Goal: Task Accomplishment & Management: Manage account settings

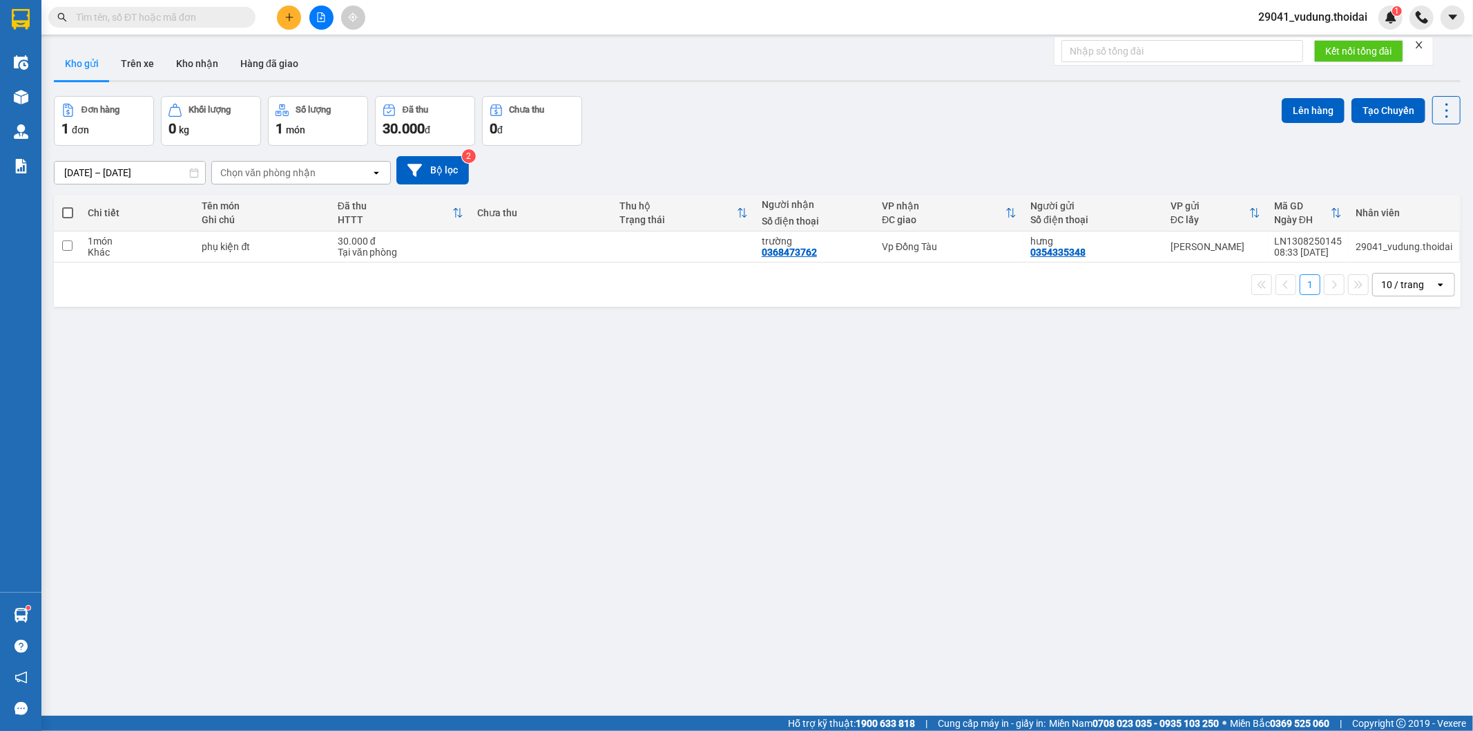
click at [1326, 19] on span "29041_vudung.thoidai" at bounding box center [1313, 16] width 131 height 17
click at [1289, 44] on span "Đăng xuất" at bounding box center [1319, 42] width 103 height 15
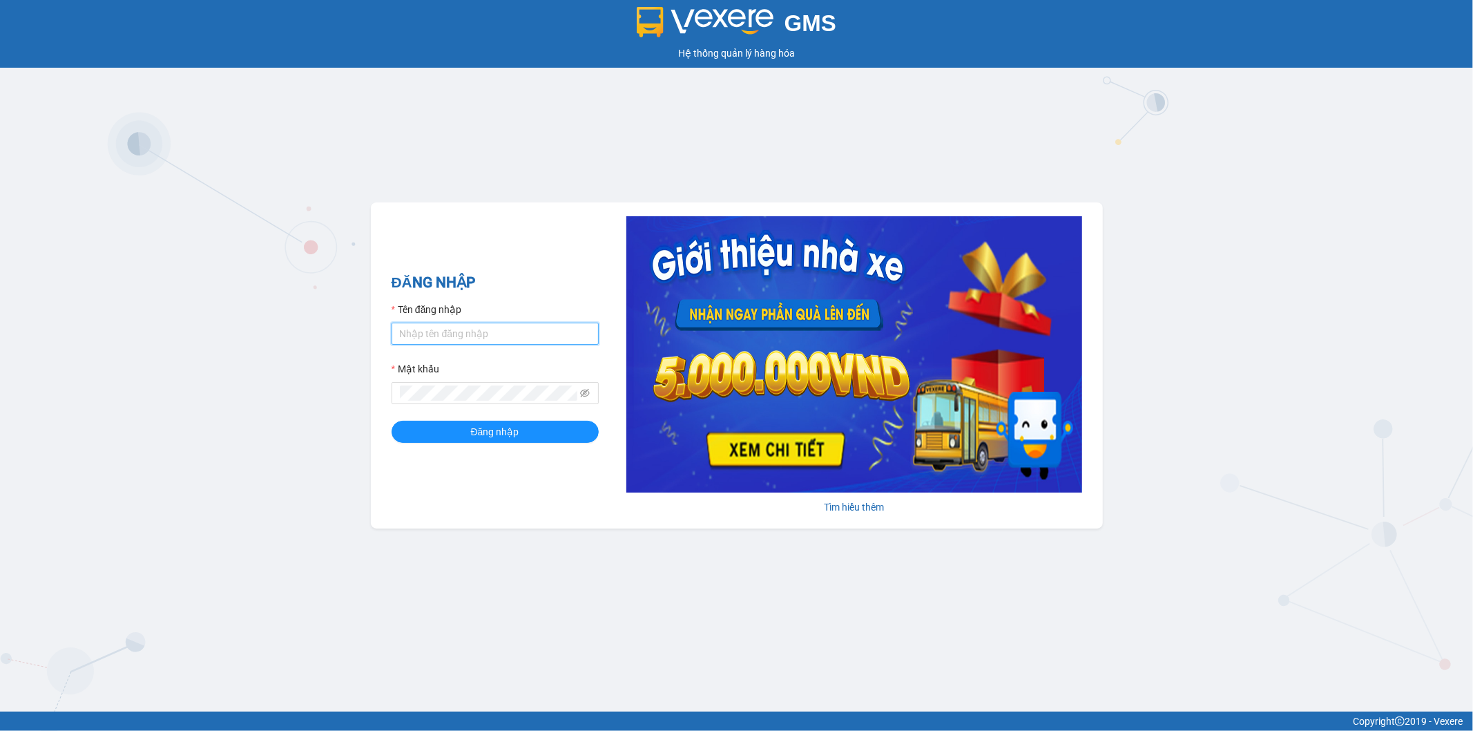
click at [431, 330] on input "Tên đăng nhập" at bounding box center [495, 334] width 207 height 22
click at [405, 333] on input "Thoant.thoidai" at bounding box center [495, 334] width 207 height 22
type input "thoant.thoidai"
click at [392, 421] on button "Đăng nhập" at bounding box center [495, 432] width 207 height 22
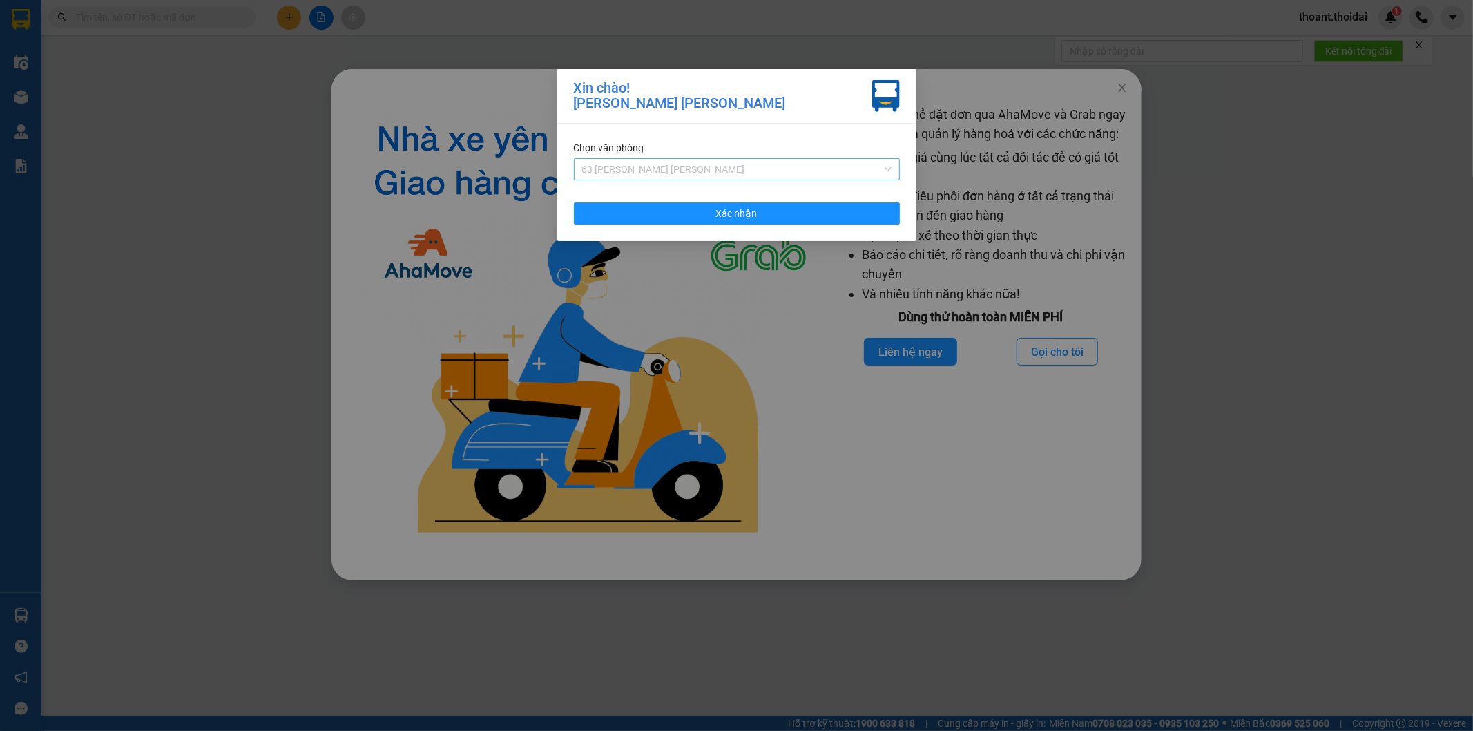
click at [654, 164] on span "63 Trần Quang Tặng" at bounding box center [736, 169] width 309 height 21
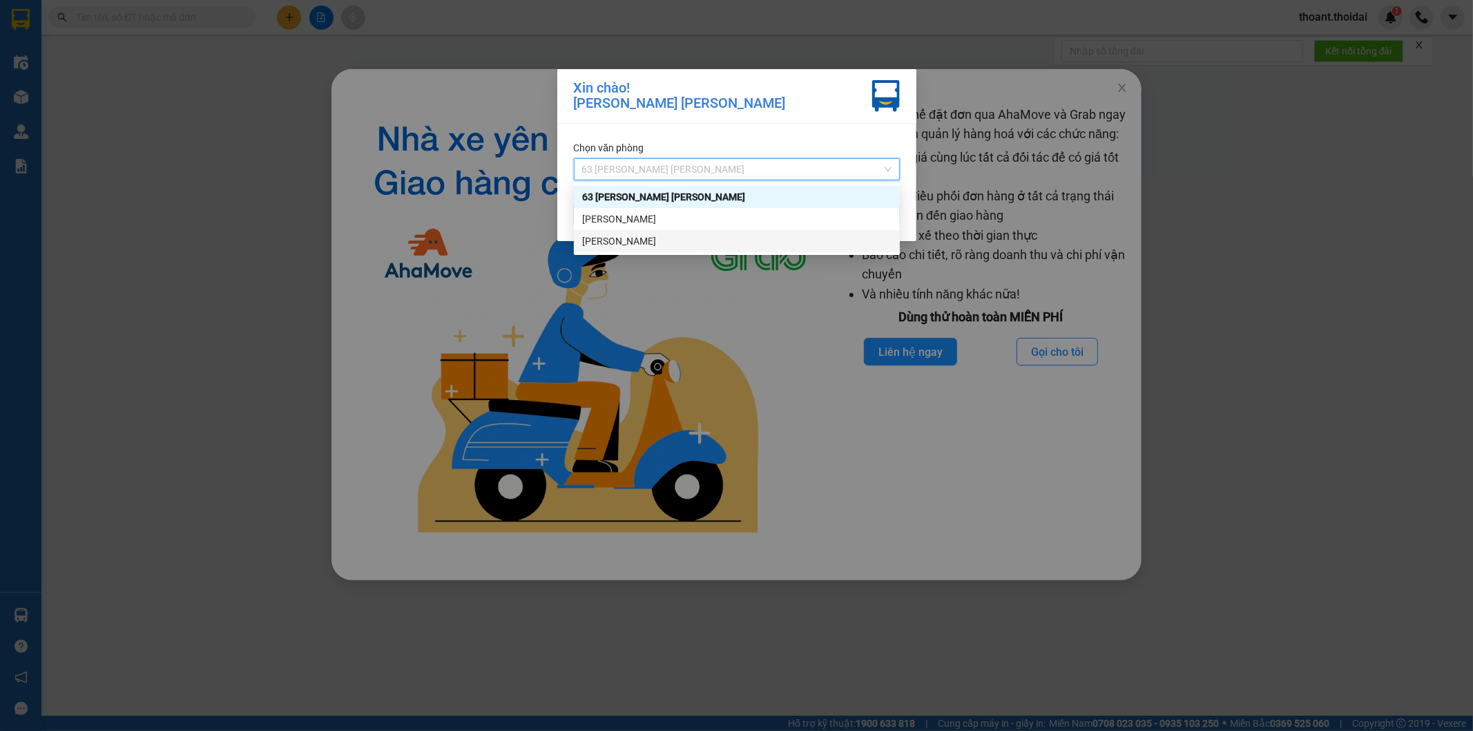
click at [650, 236] on div "Lý Nhân" at bounding box center [736, 240] width 309 height 15
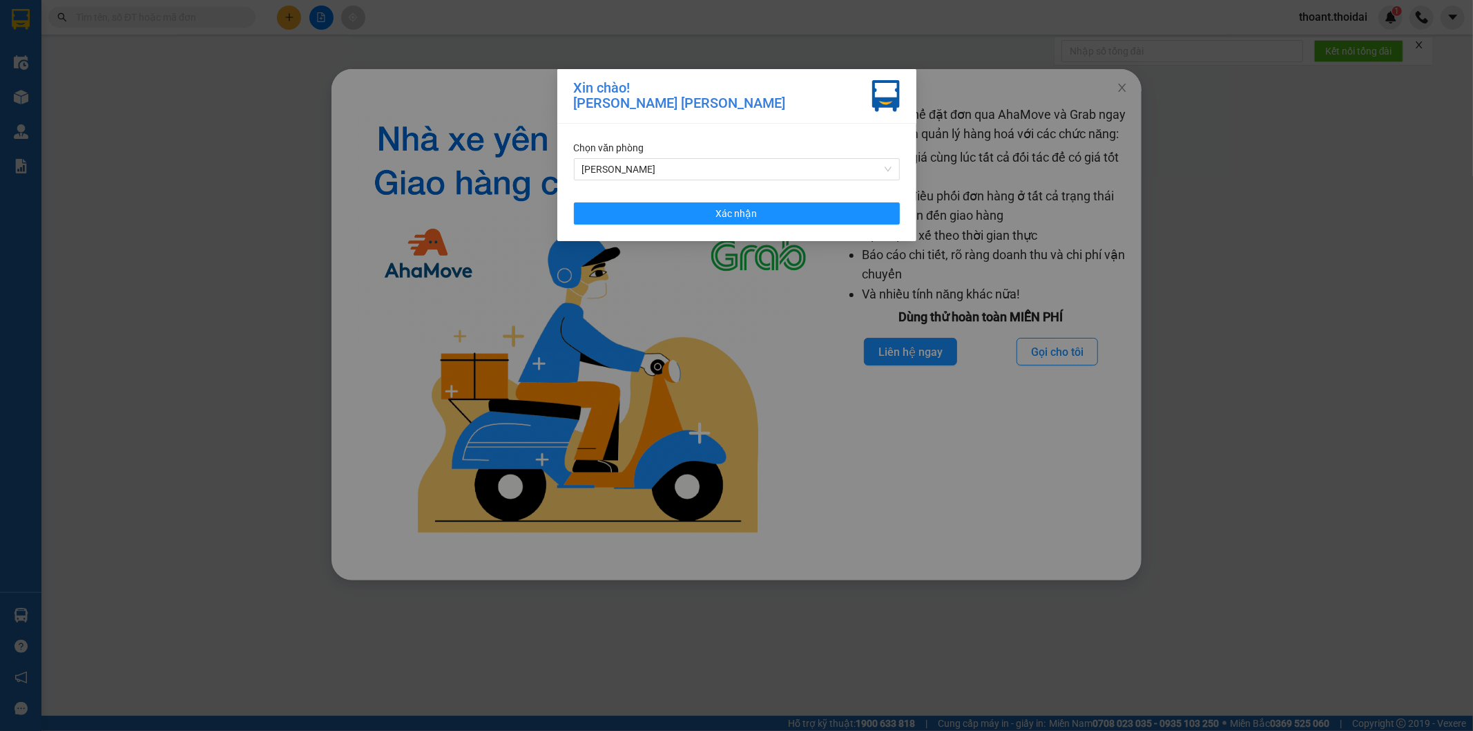
click at [218, 299] on div "Xin chào! Nguyễn Thị Thoa Chọn văn phòng Lý Nhân Xác nhận" at bounding box center [736, 365] width 1473 height 731
click at [723, 212] on span "Xác nhận" at bounding box center [736, 213] width 41 height 15
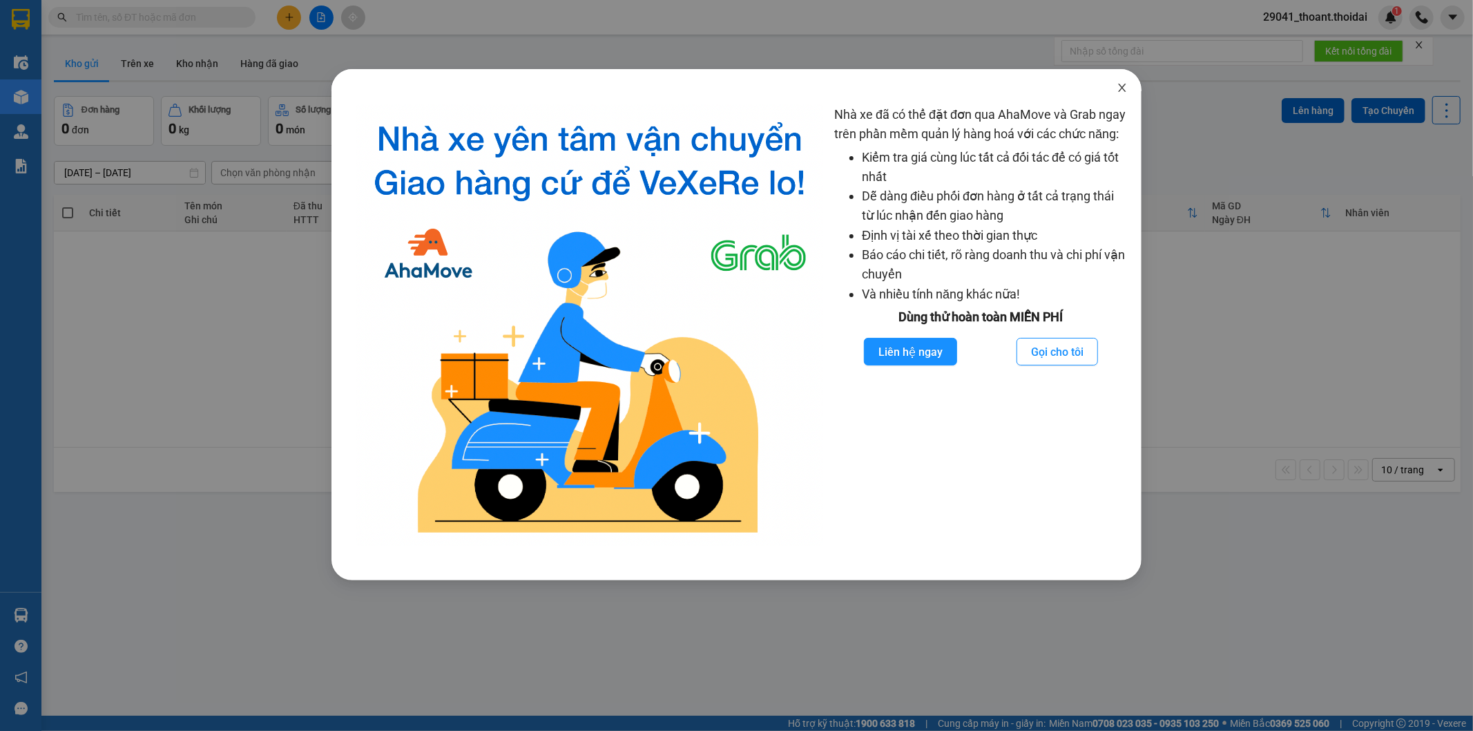
click at [1120, 87] on icon "close" at bounding box center [1122, 87] width 11 height 11
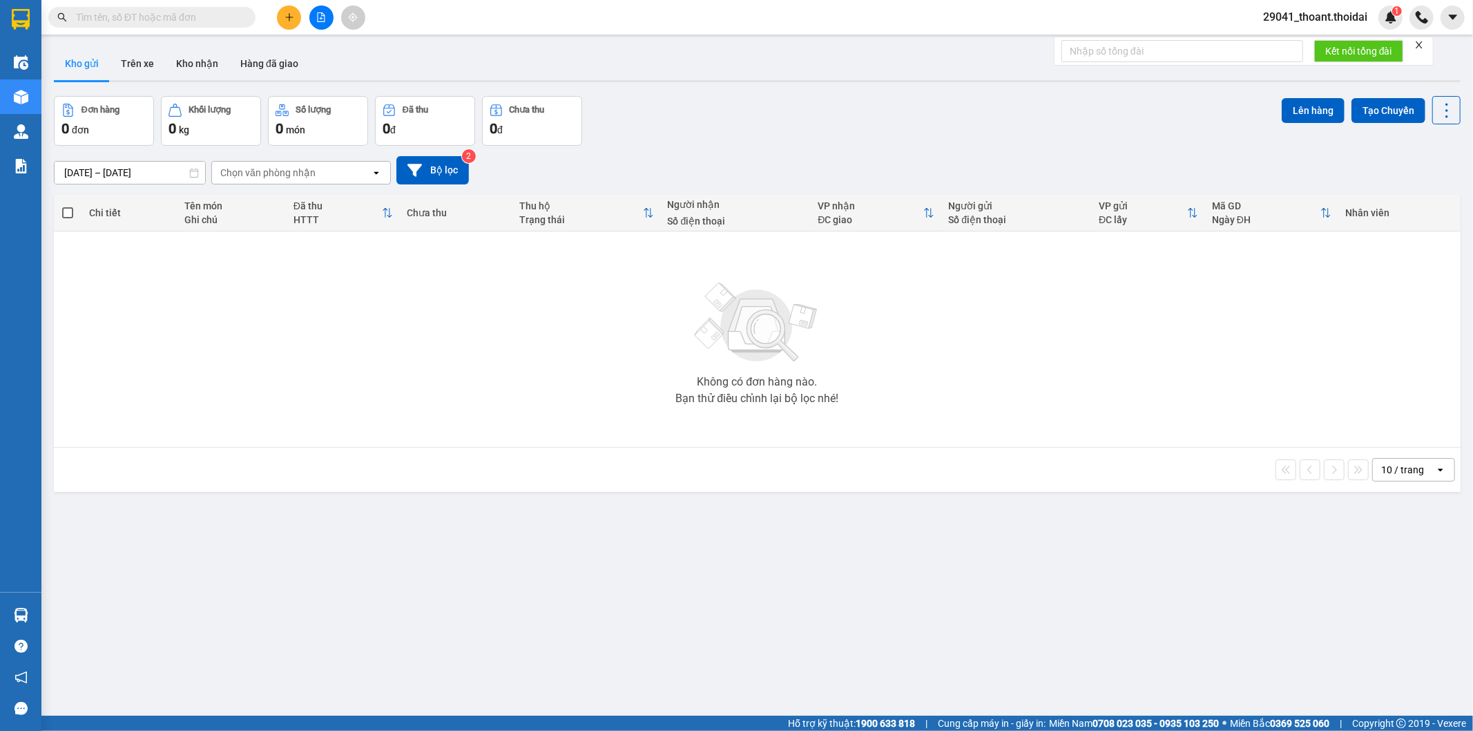
click at [1268, 366] on div "Không có đơn hàng nào. Bạn thử điều chỉnh lại bộ lọc nhé!" at bounding box center [757, 339] width 1393 height 207
click at [263, 70] on button "Hàng đã giao" at bounding box center [269, 63] width 80 height 33
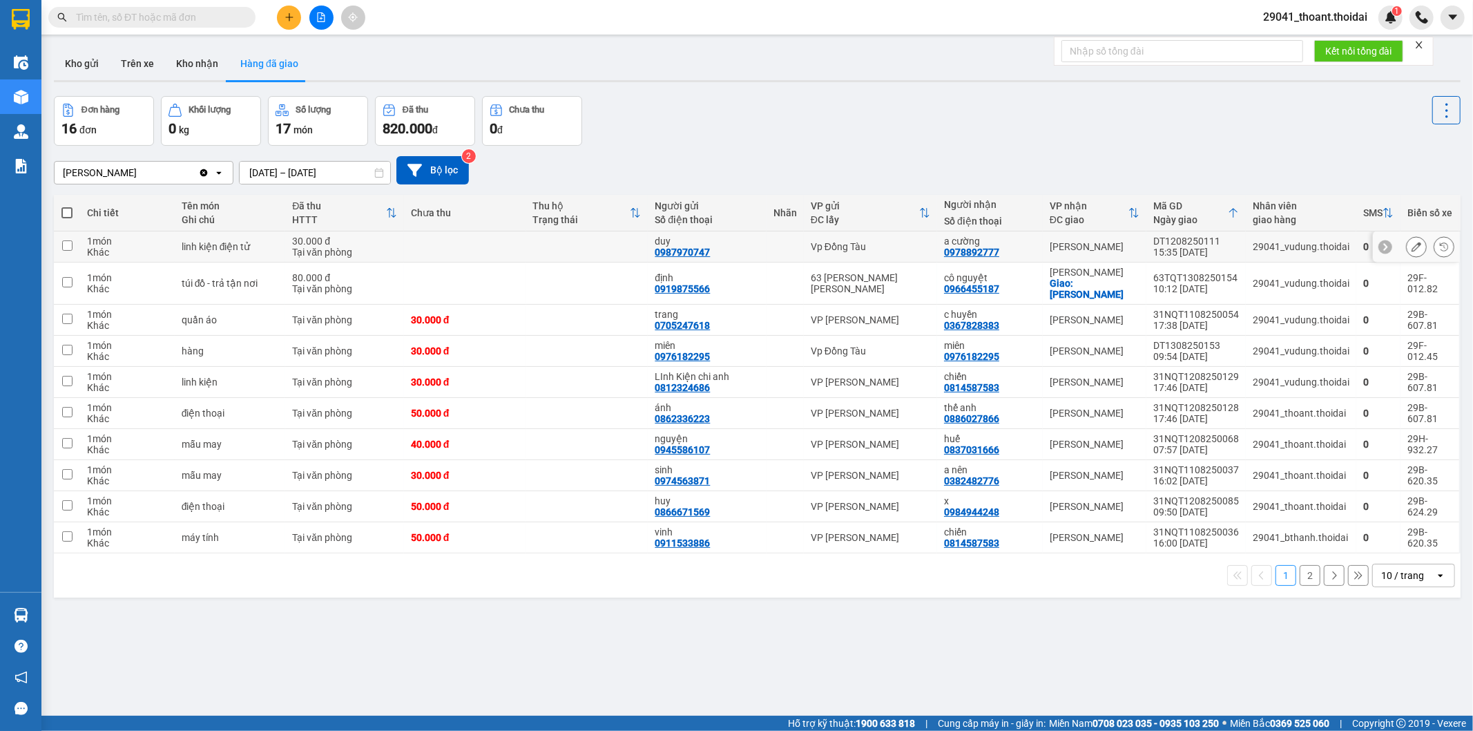
scroll to position [64, 0]
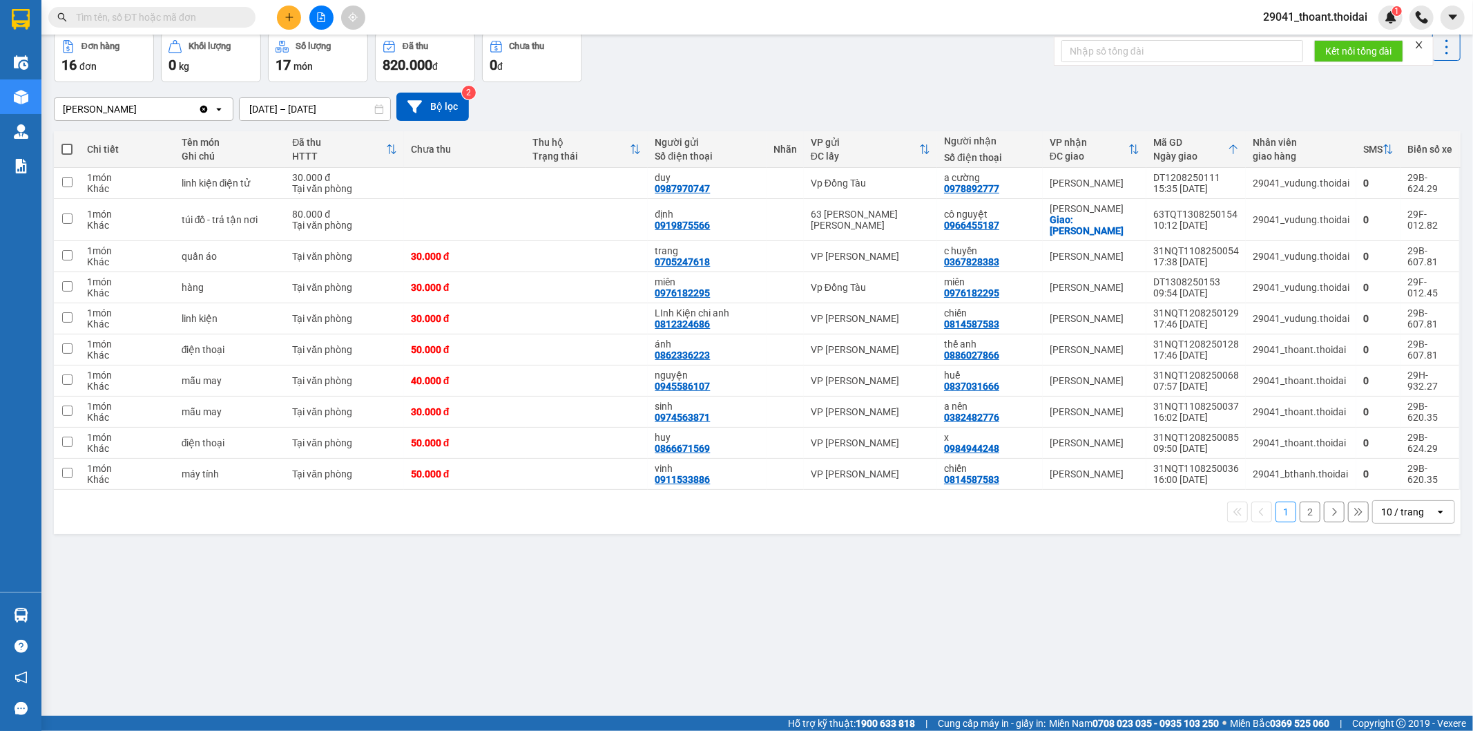
click at [1300, 506] on button "2" at bounding box center [1310, 512] width 21 height 21
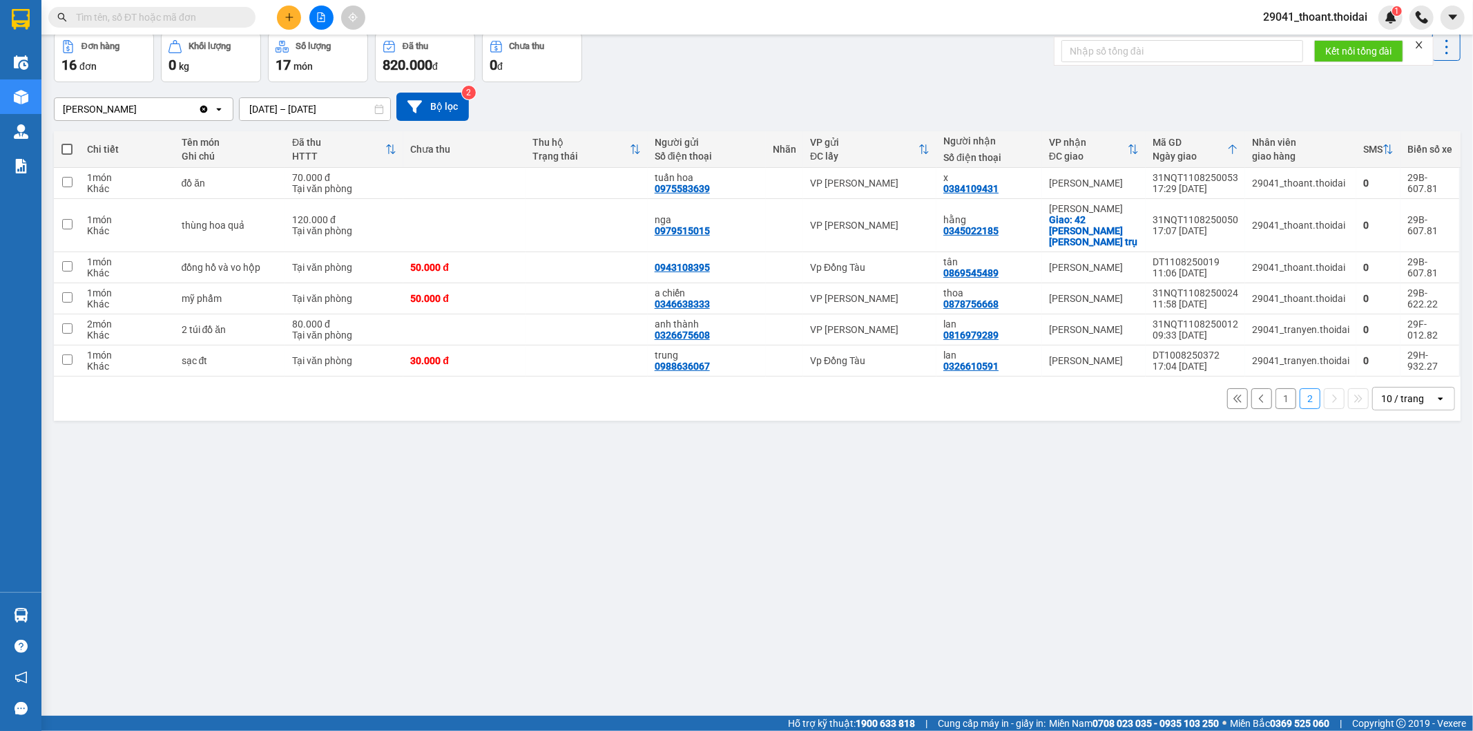
scroll to position [0, 0]
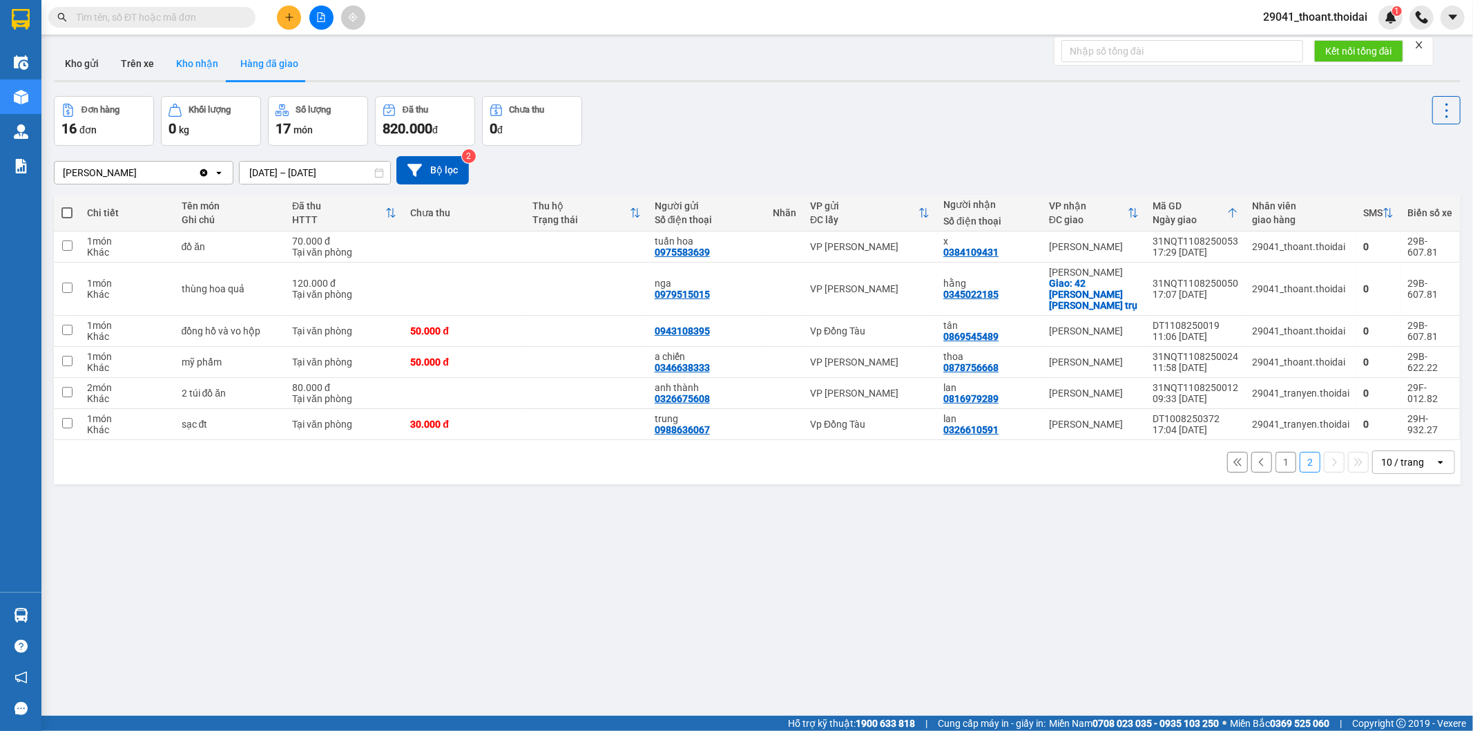
click at [171, 58] on button "Kho nhận" at bounding box center [197, 63] width 64 height 33
